Goal: Find specific page/section: Find specific page/section

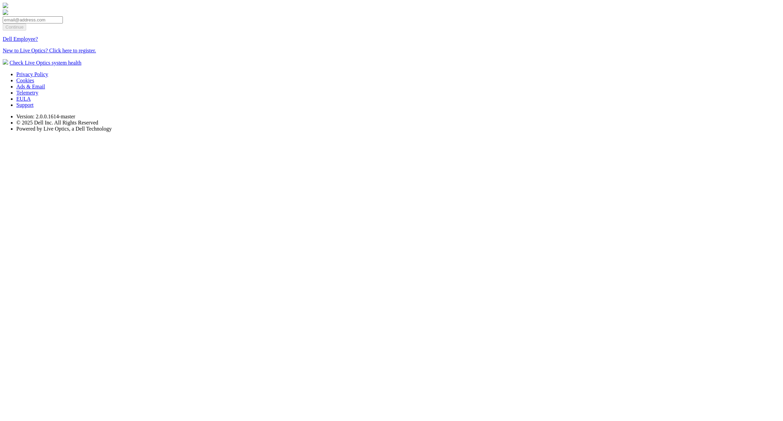
click at [38, 42] on link "Dell Employee?" at bounding box center [20, 39] width 35 height 6
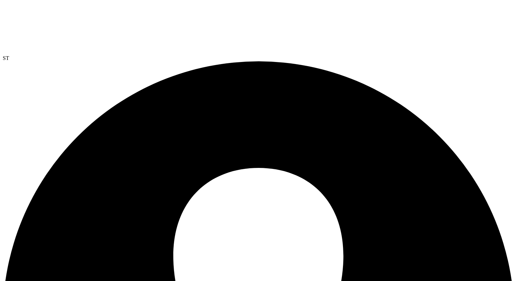
drag, startPoint x: 772, startPoint y: 0, endPoint x: 5, endPoint y: 71, distance: 770.4
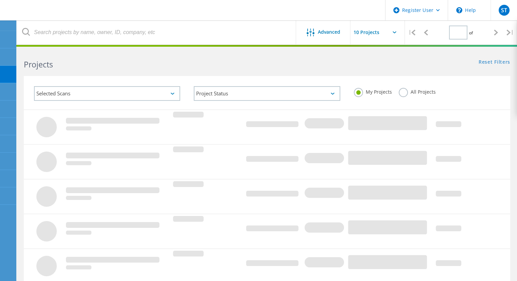
type input "1"
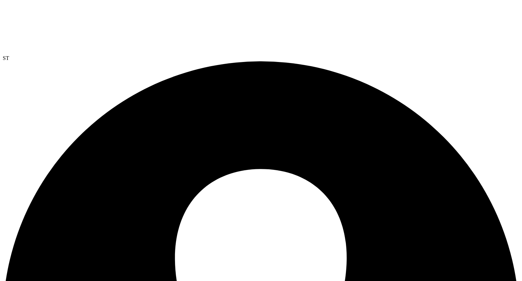
radio input "true"
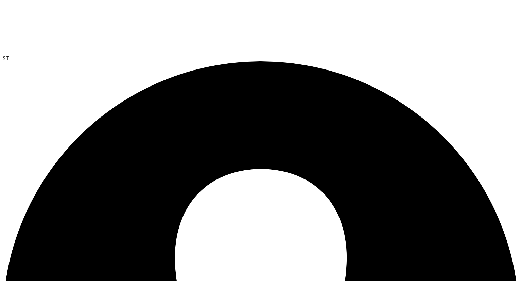
radio input "false"
radio input "true"
radio input "false"
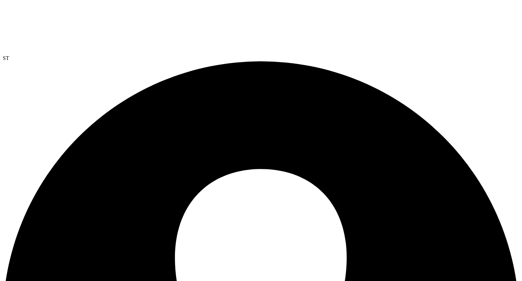
radio input "true"
radio input "false"
radio input "true"
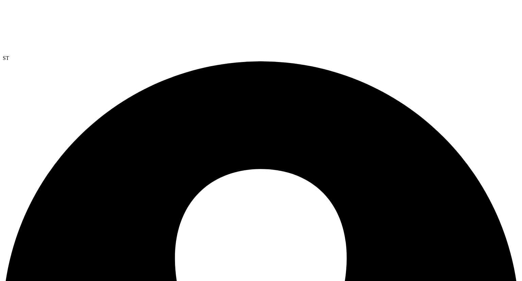
radio input "false"
radio input "true"
radio input "false"
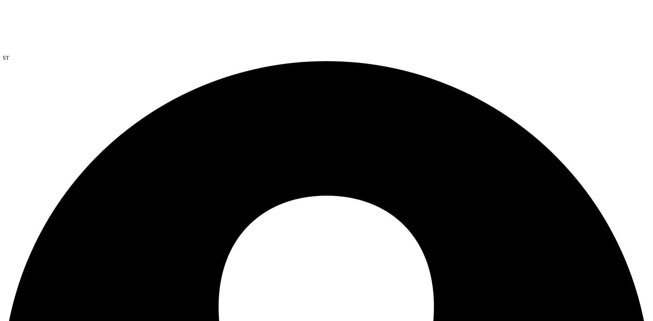
scroll to position [34, 0]
